Goal: Check status: Check status

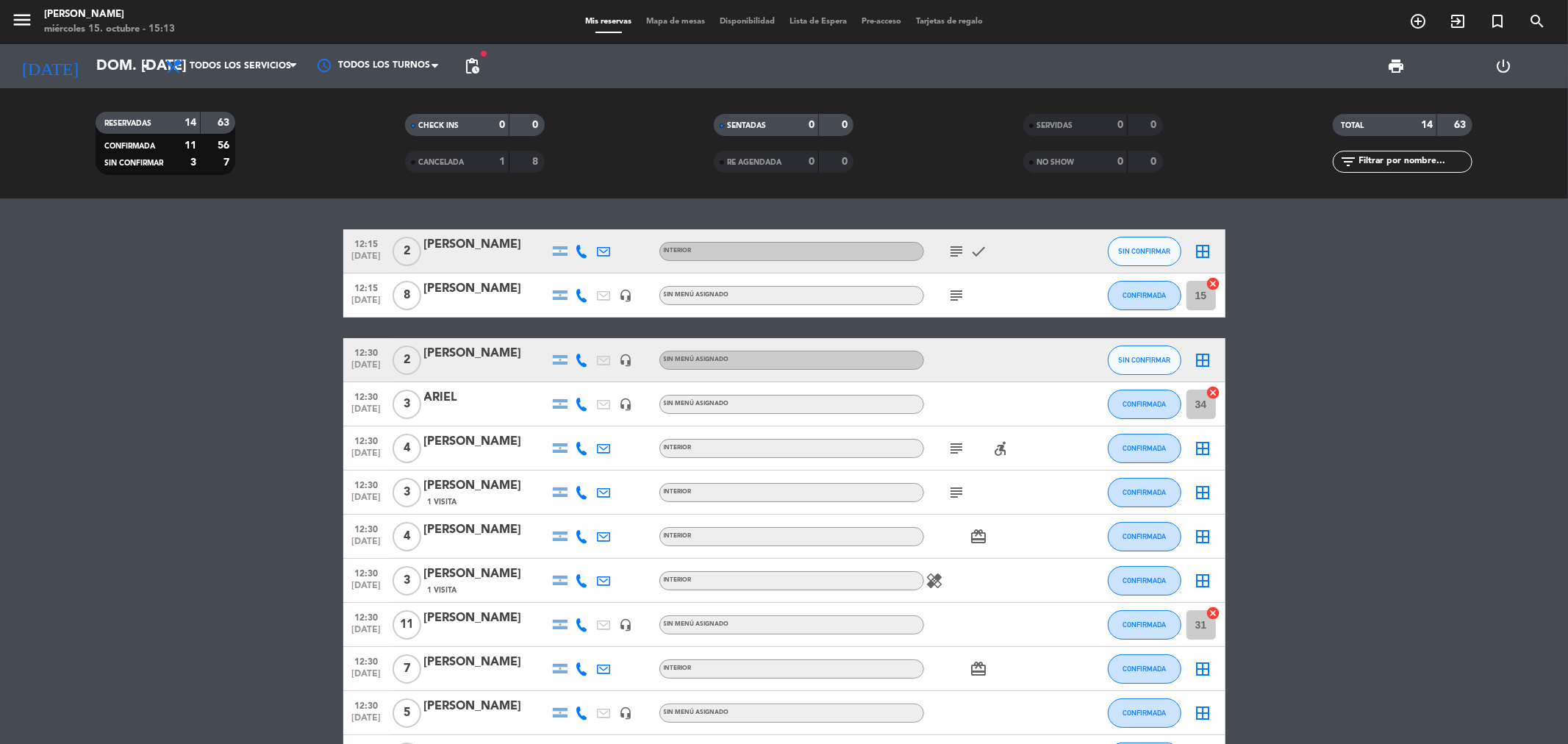
click at [142, 146] on span "CONFIRMADA" at bounding box center [129, 146] width 50 height 7
click at [149, 148] on span "CONFIRMADA" at bounding box center [129, 146] width 50 height 7
click at [181, 142] on div "11" at bounding box center [181, 145] width 30 height 16
click at [223, 144] on strong "56" at bounding box center [225, 146] width 15 height 10
click at [188, 160] on div "3" at bounding box center [181, 162] width 30 height 16
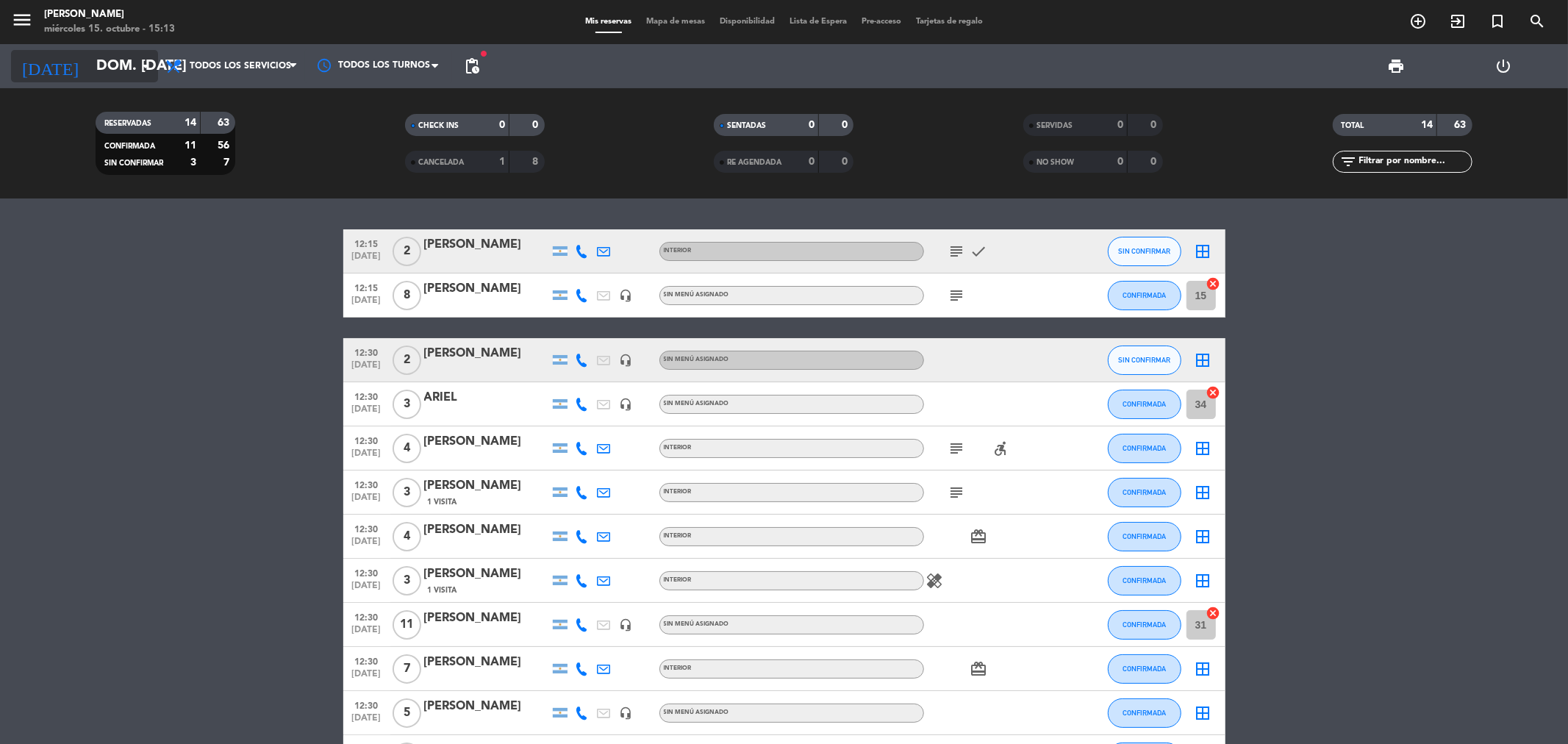
click at [116, 68] on input "dom. [DATE]" at bounding box center [181, 66] width 187 height 32
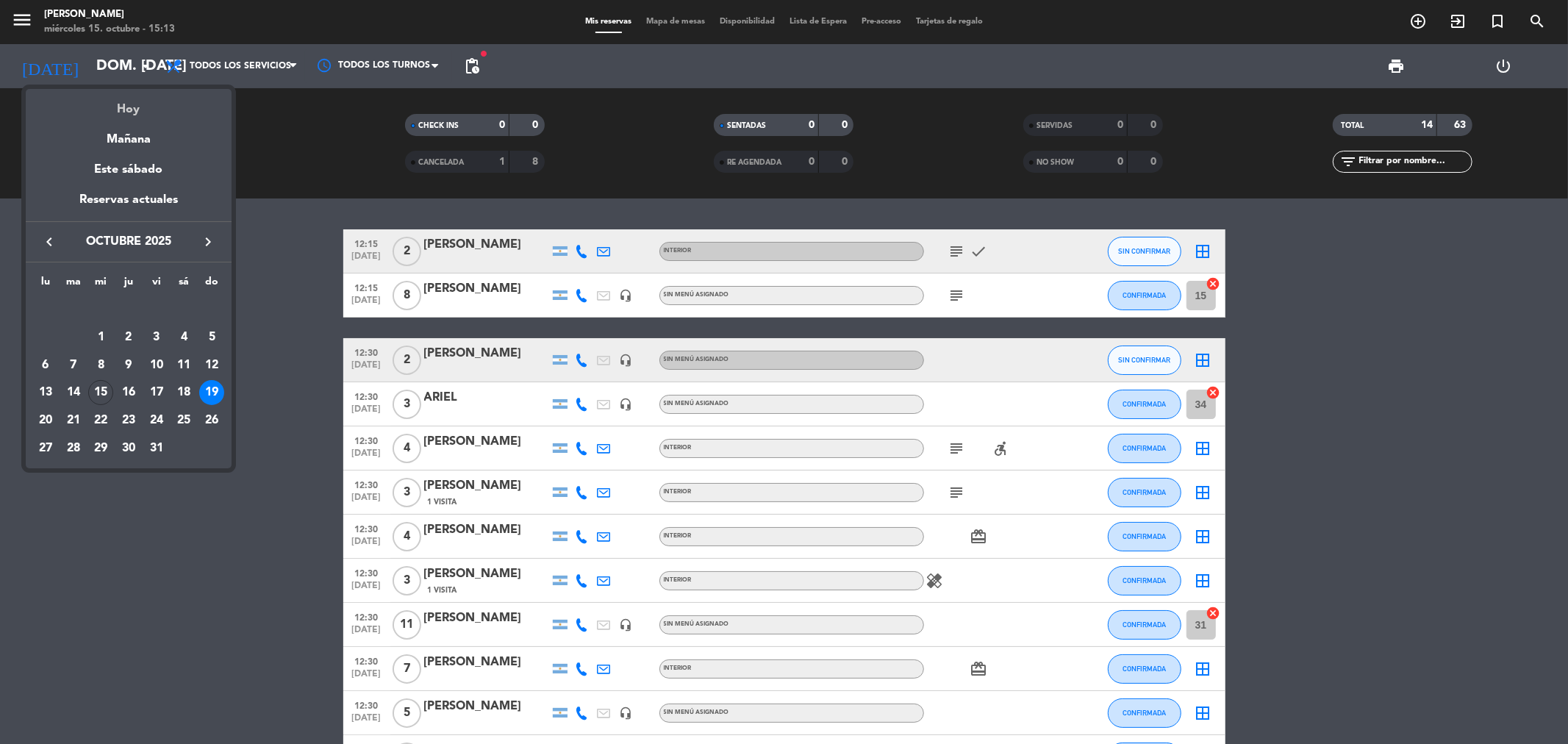
click at [129, 113] on div "Hoy" at bounding box center [128, 103] width 206 height 30
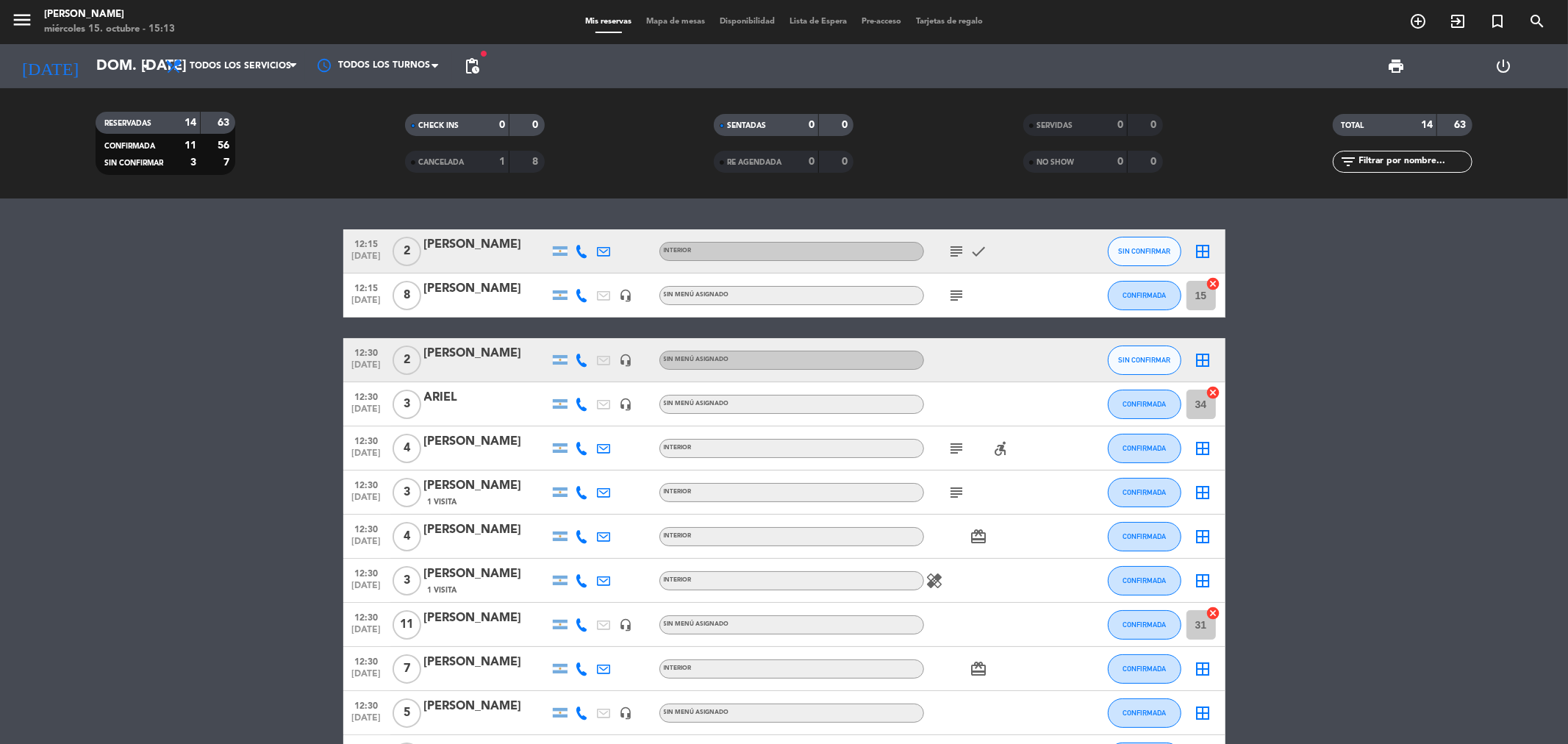
type input "mié. [DATE]"
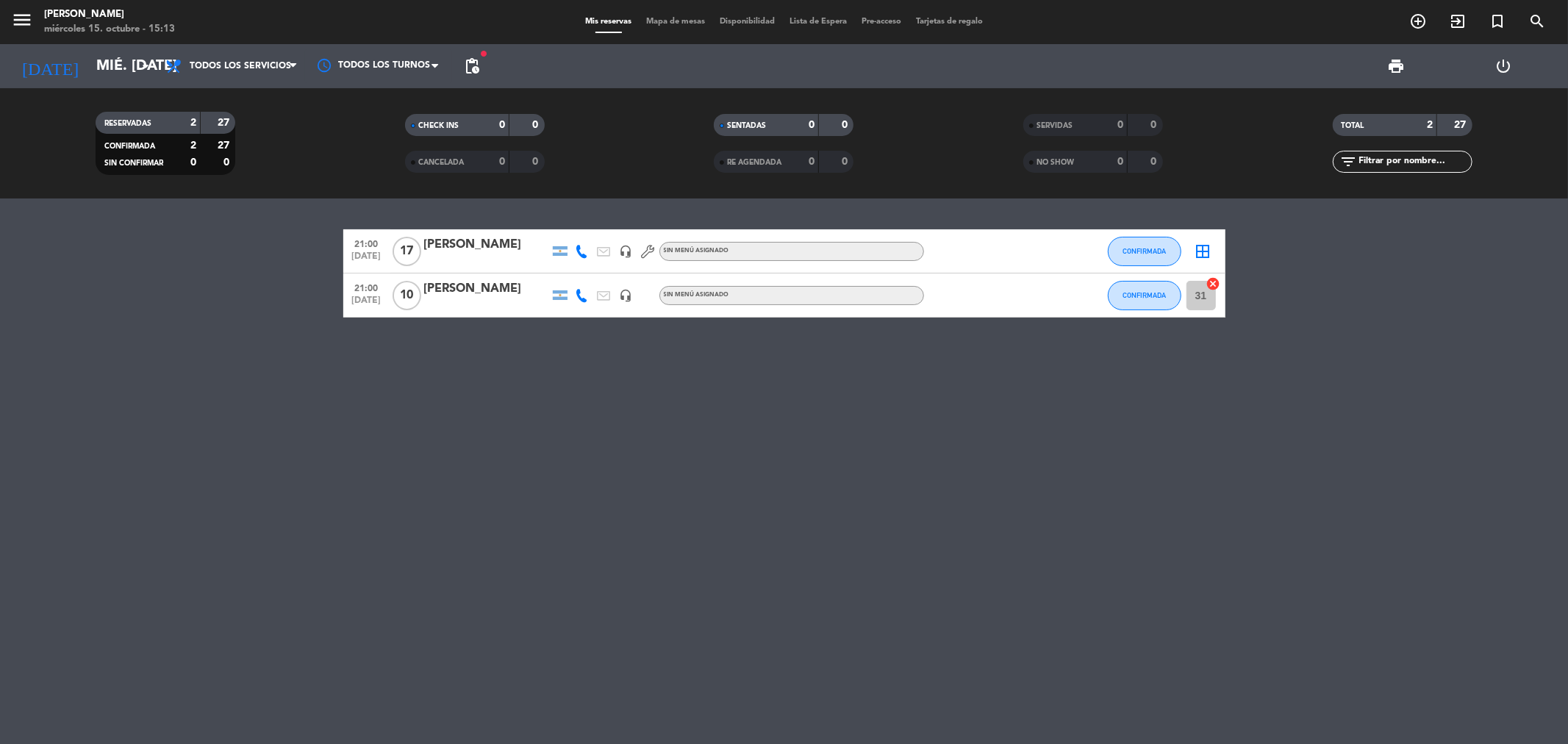
click at [486, 293] on div "[PERSON_NAME]" at bounding box center [487, 289] width 125 height 19
